Goal: Find specific page/section: Locate a particular part of the current website

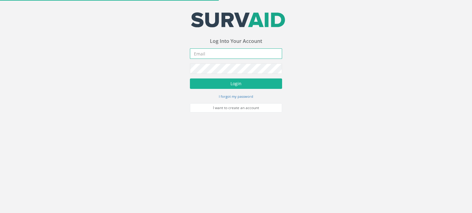
type input "[EMAIL_ADDRESS][DOMAIN_NAME]"
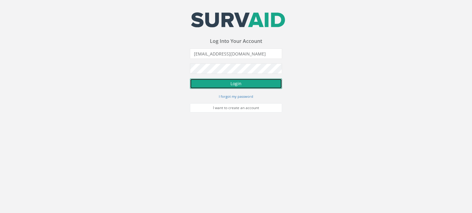
click at [229, 85] on button "Login" at bounding box center [236, 84] width 92 height 10
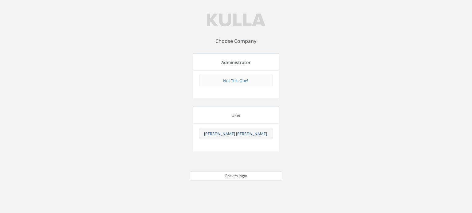
click at [246, 135] on link "[PERSON_NAME] [PERSON_NAME]" at bounding box center [235, 134] width 63 height 6
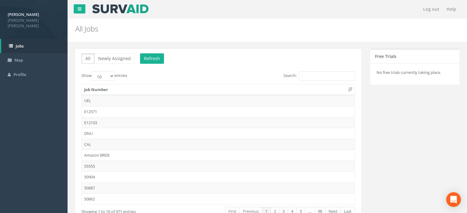
click at [307, 80] on div "Search:" at bounding box center [289, 77] width 132 height 11
click at [307, 79] on input "Search:" at bounding box center [327, 76] width 56 height 9
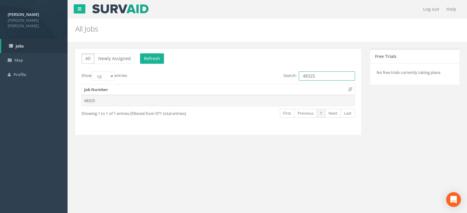
type input "48325"
click at [91, 102] on td "48325" at bounding box center [218, 100] width 273 height 11
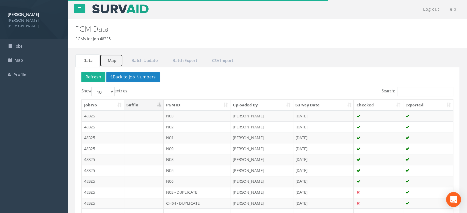
click at [113, 60] on link "Map" at bounding box center [111, 60] width 23 height 13
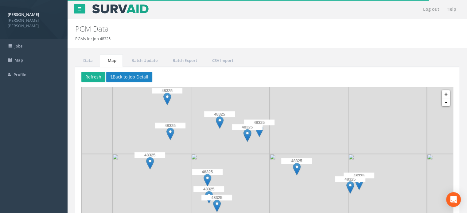
drag, startPoint x: 260, startPoint y: 147, endPoint x: 311, endPoint y: 142, distance: 51.5
click at [311, 142] on img at bounding box center [309, 115] width 79 height 79
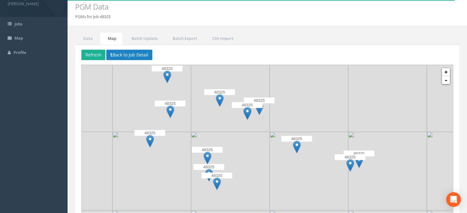
scroll to position [53, 0]
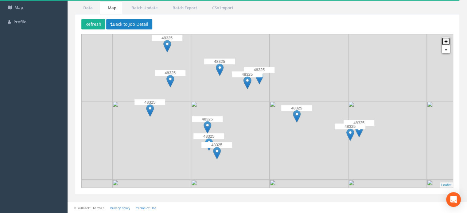
click at [447, 43] on link "+" at bounding box center [446, 41] width 8 height 8
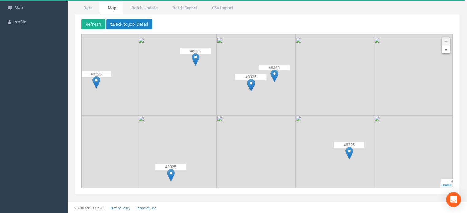
drag, startPoint x: 190, startPoint y: 94, endPoint x: 218, endPoint y: 112, distance: 33.0
click at [217, 112] on img at bounding box center [177, 76] width 79 height 79
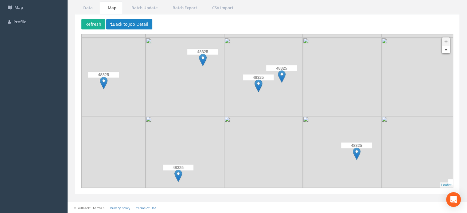
drag, startPoint x: 249, startPoint y: 20, endPoint x: 236, endPoint y: 30, distance: 17.5
click at [249, 20] on p "Refresh Back to Job Detail" at bounding box center [267, 25] width 372 height 12
drag, startPoint x: 330, startPoint y: 87, endPoint x: 270, endPoint y: 80, distance: 59.7
click at [330, 87] on img at bounding box center [342, 77] width 79 height 79
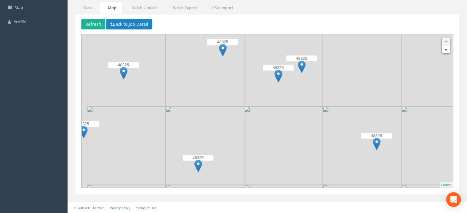
drag, startPoint x: 222, startPoint y: 119, endPoint x: 243, endPoint y: 108, distance: 24.2
click at [243, 108] on img at bounding box center [205, 146] width 79 height 79
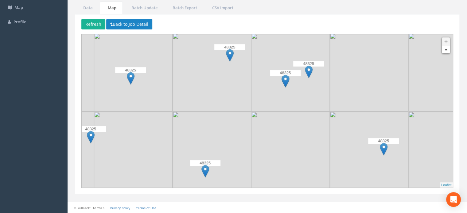
drag, startPoint x: 167, startPoint y: 82, endPoint x: 175, endPoint y: 88, distance: 9.9
click at [175, 88] on img at bounding box center [212, 72] width 79 height 79
